Goal: Task Accomplishment & Management: Manage account settings

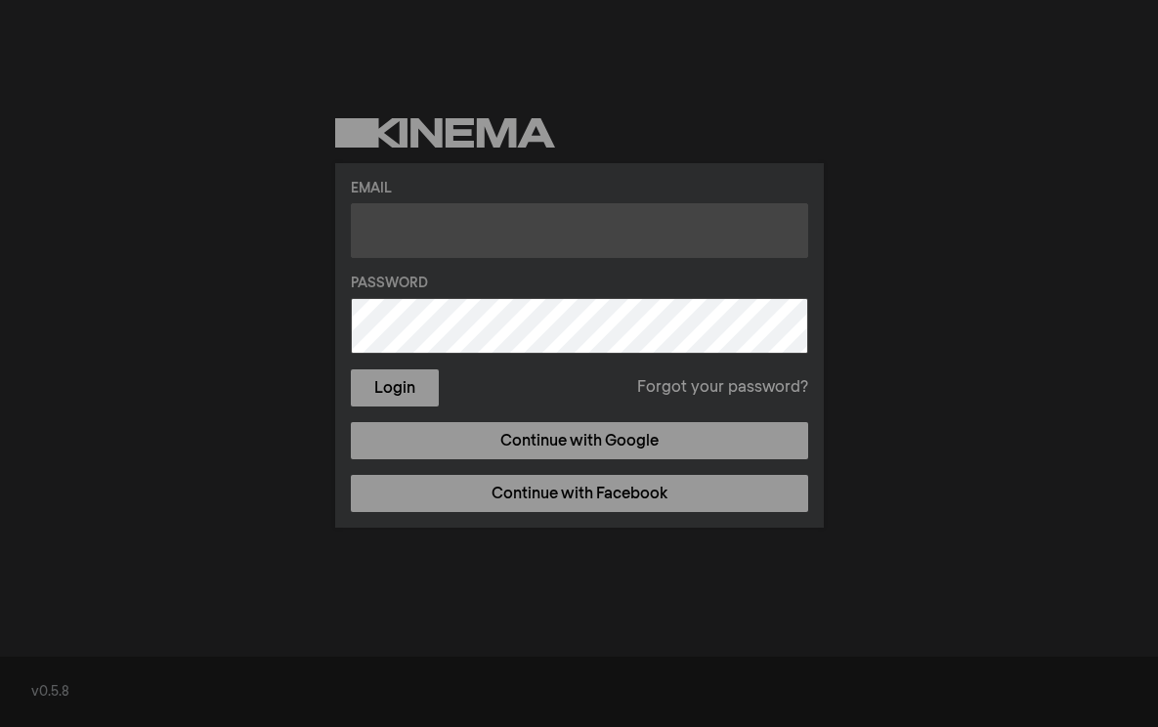
click at [398, 224] on input "text" at bounding box center [579, 230] width 457 height 55
click at [424, 235] on input "[EMAIL_ADDRESS][DOMAIN_NAME]" at bounding box center [579, 230] width 457 height 55
click at [423, 234] on input "[EMAIL_ADDRESS][DOMAIN_NAME]" at bounding box center [579, 230] width 457 height 55
click at [418, 236] on input "[EMAIL_ADDRESS][DOMAIN_NAME]" at bounding box center [579, 230] width 457 height 55
type input "[EMAIL_ADDRESS][DOMAIN_NAME]"
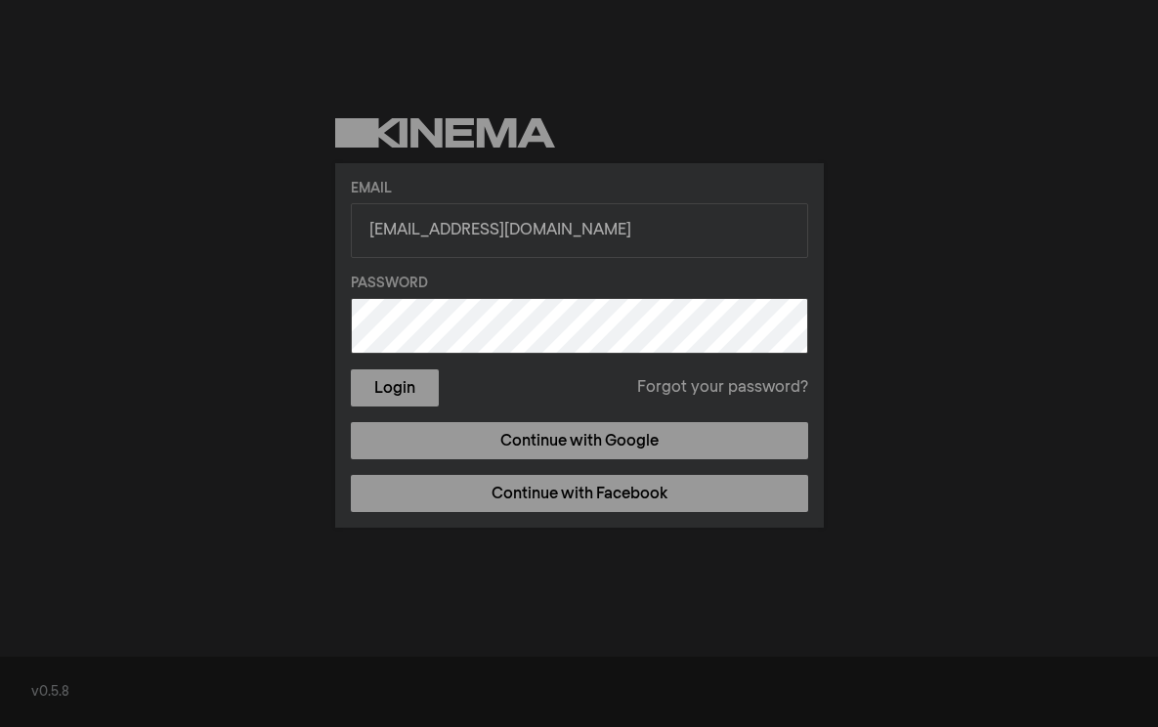
click at [351, 369] on button "Login" at bounding box center [395, 387] width 88 height 37
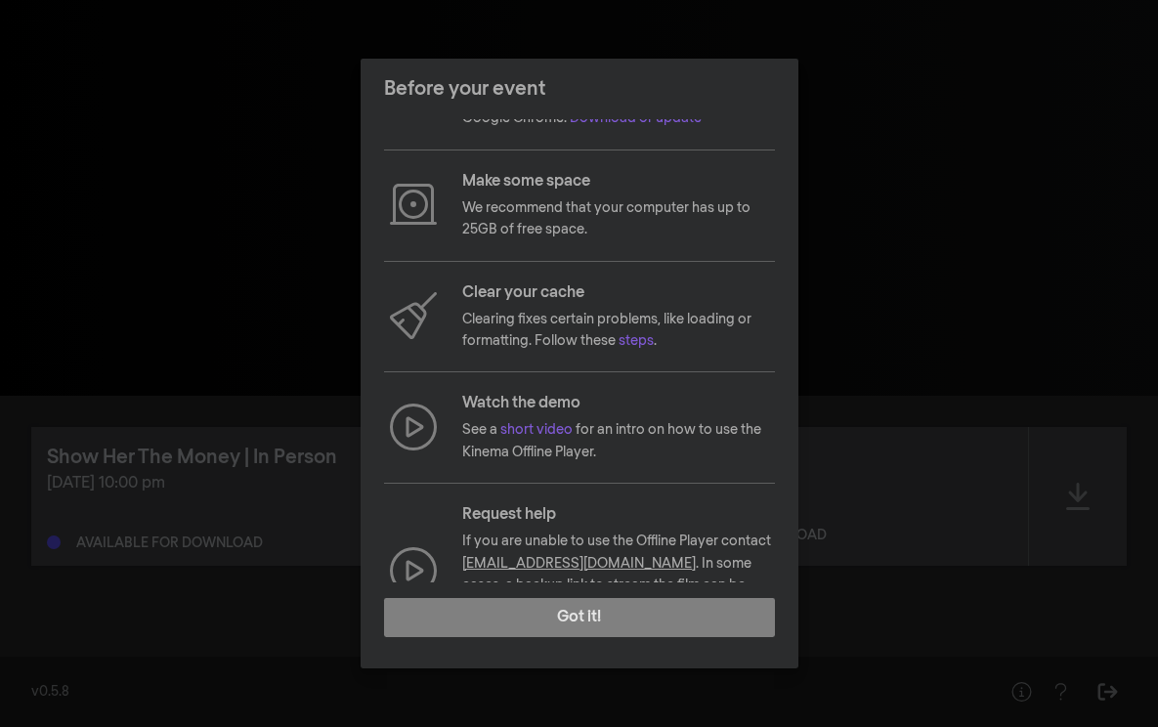
scroll to position [134, 0]
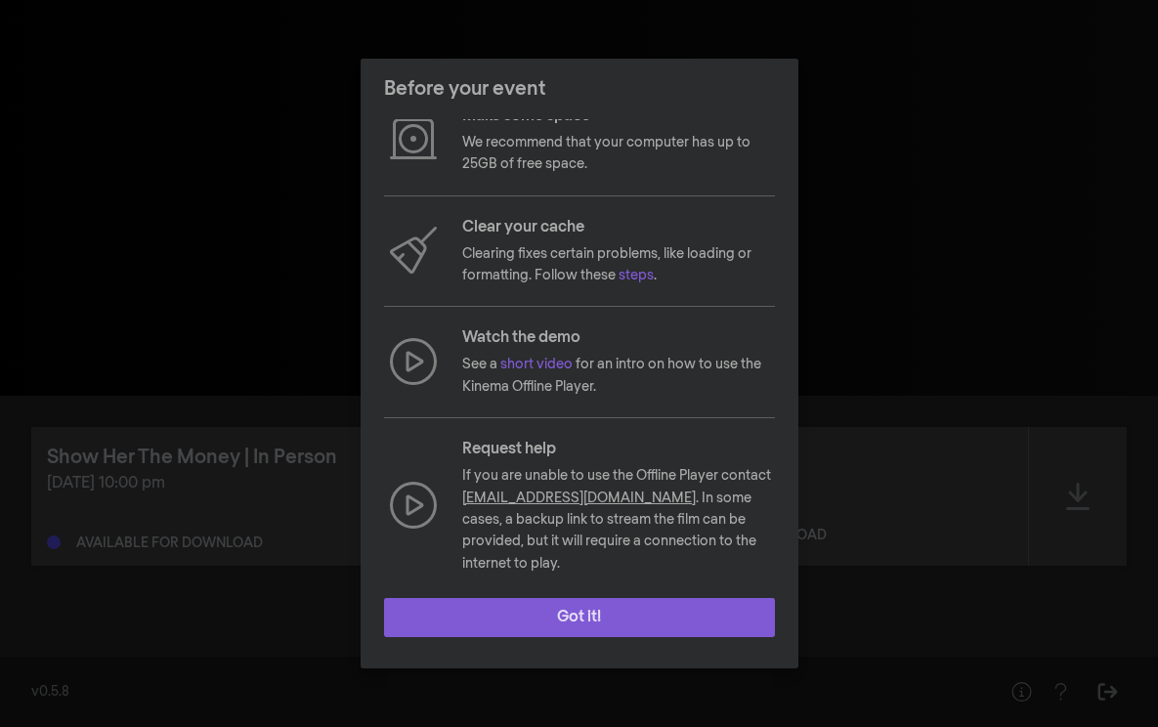
click at [604, 619] on button "Got it!" at bounding box center [579, 617] width 391 height 39
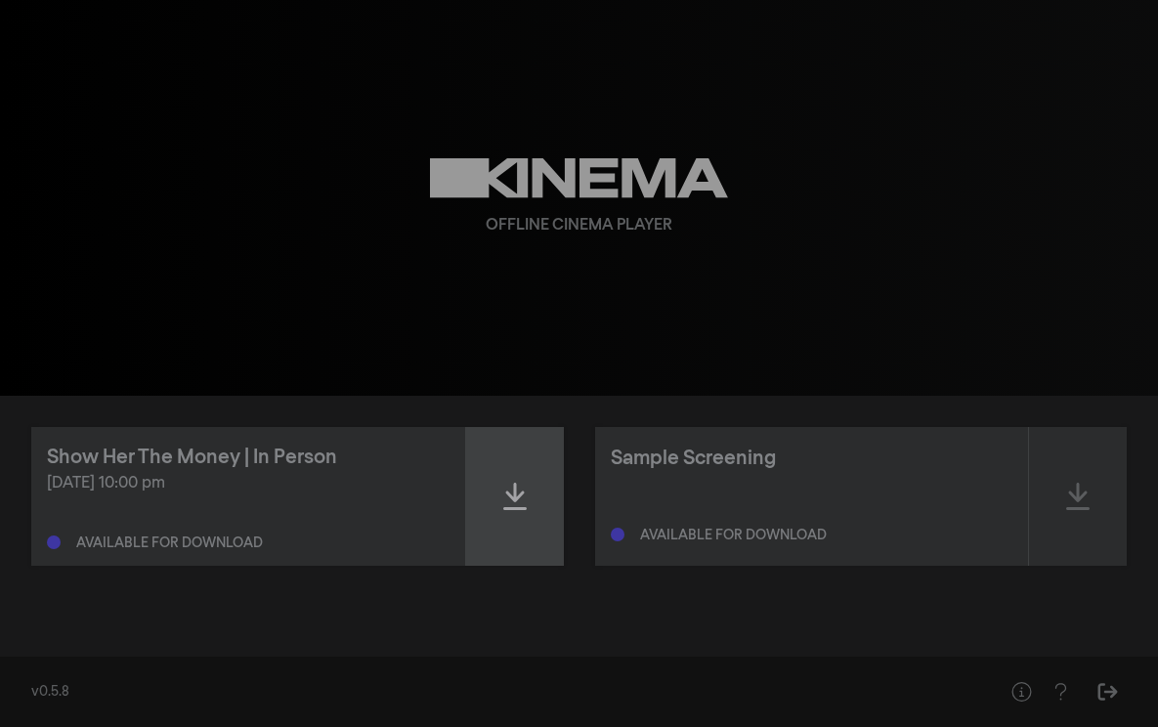
click at [517, 494] on icon at bounding box center [514, 496] width 23 height 31
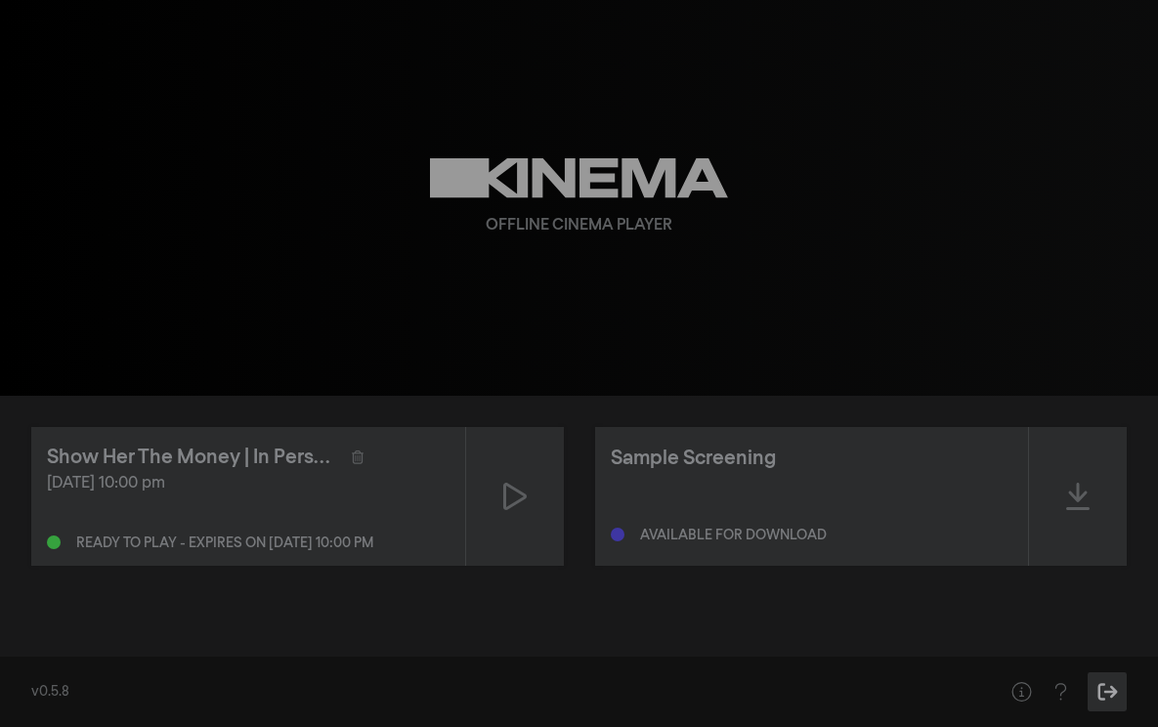
click at [1109, 690] on icon "Sign Out" at bounding box center [1108, 692] width 24 height 20
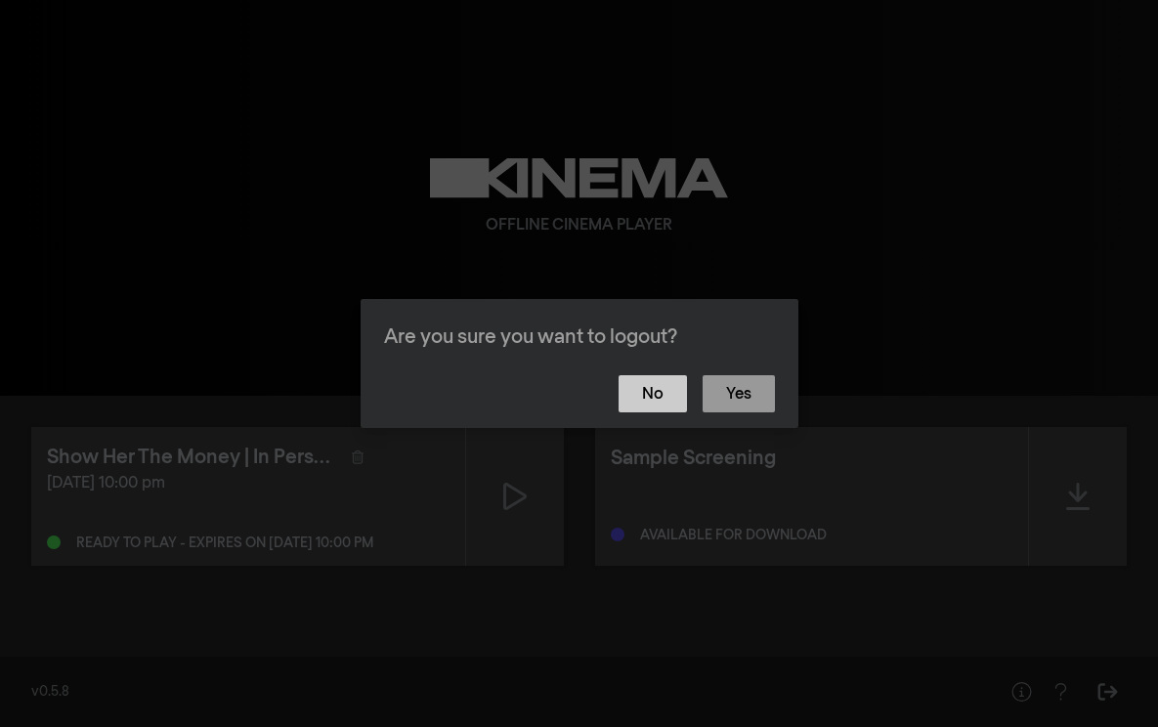
click at [660, 400] on button "No" at bounding box center [653, 393] width 68 height 37
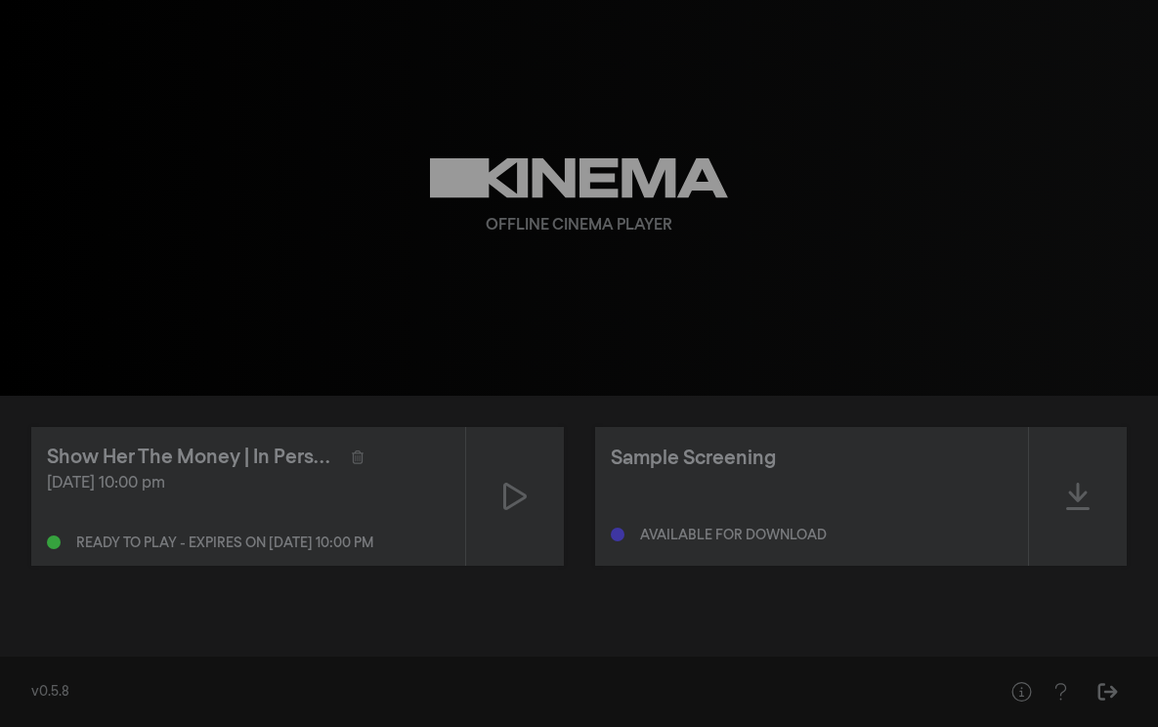
click at [313, 264] on div "Offline Cinema Player" at bounding box center [580, 198] width 704 height 396
